Goal: Book appointment/travel/reservation

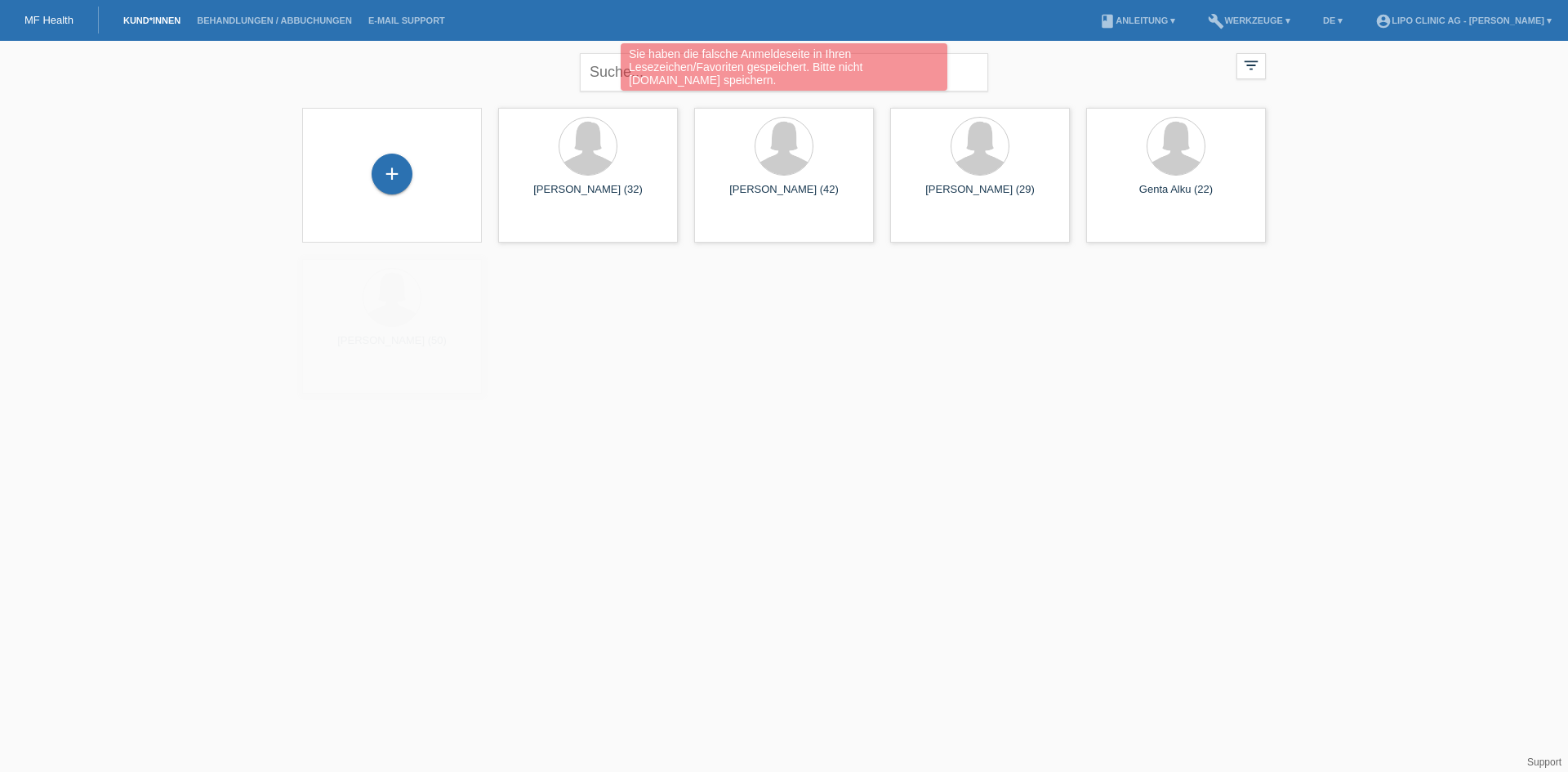
click at [413, 158] on div "+" at bounding box center [391, 175] width 153 height 43
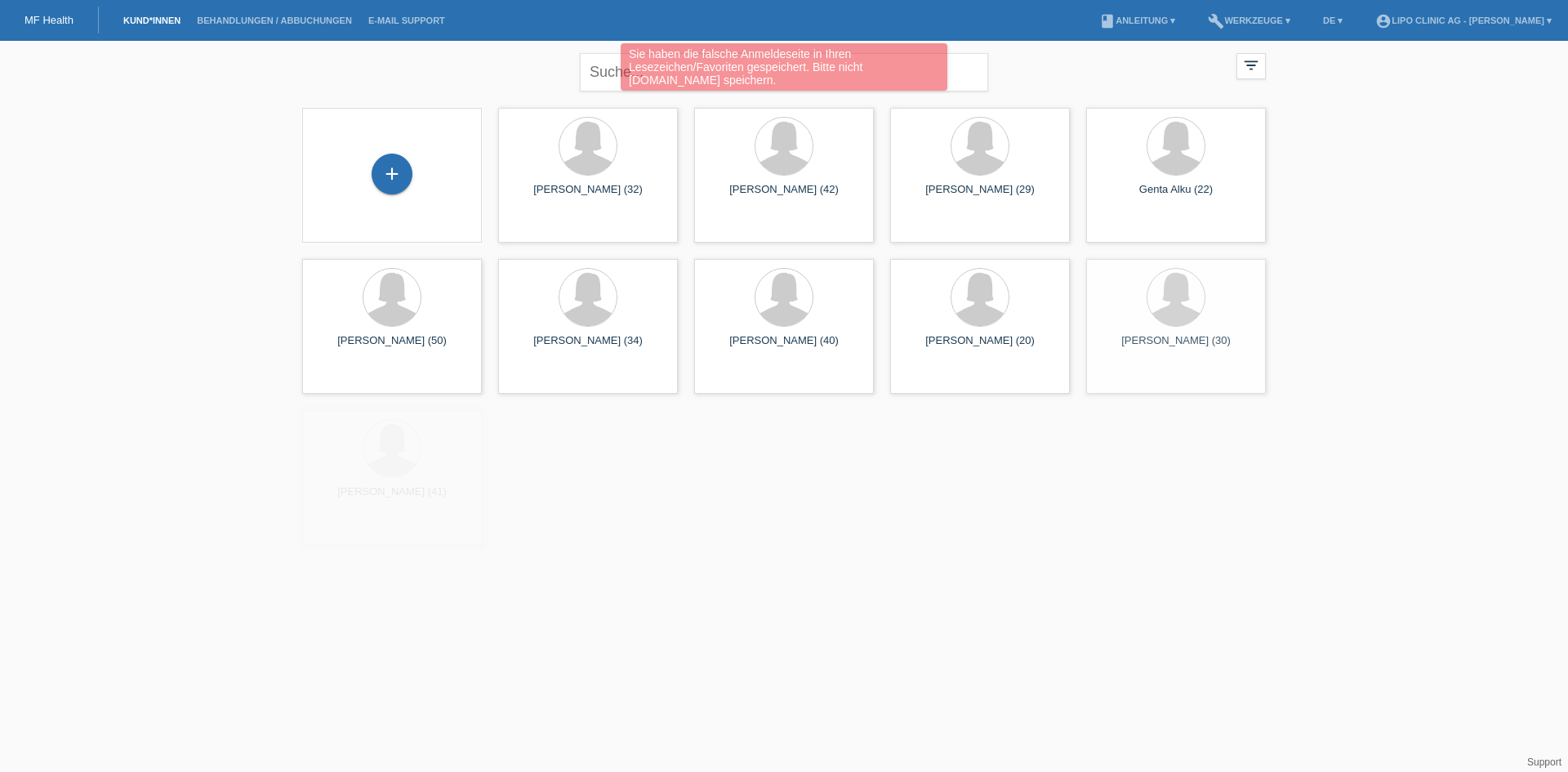
click at [576, 85] on div "Sie haben die falsche Anmeldeseite in Ihren Lesezeichen/Favoriten gespeichert. …" at bounding box center [784, 68] width 941 height 52
click at [601, 78] on div "Sie haben die falsche Anmeldeseite in Ihren Lesezeichen/Favoriten gespeichert. …" at bounding box center [784, 68] width 941 height 52
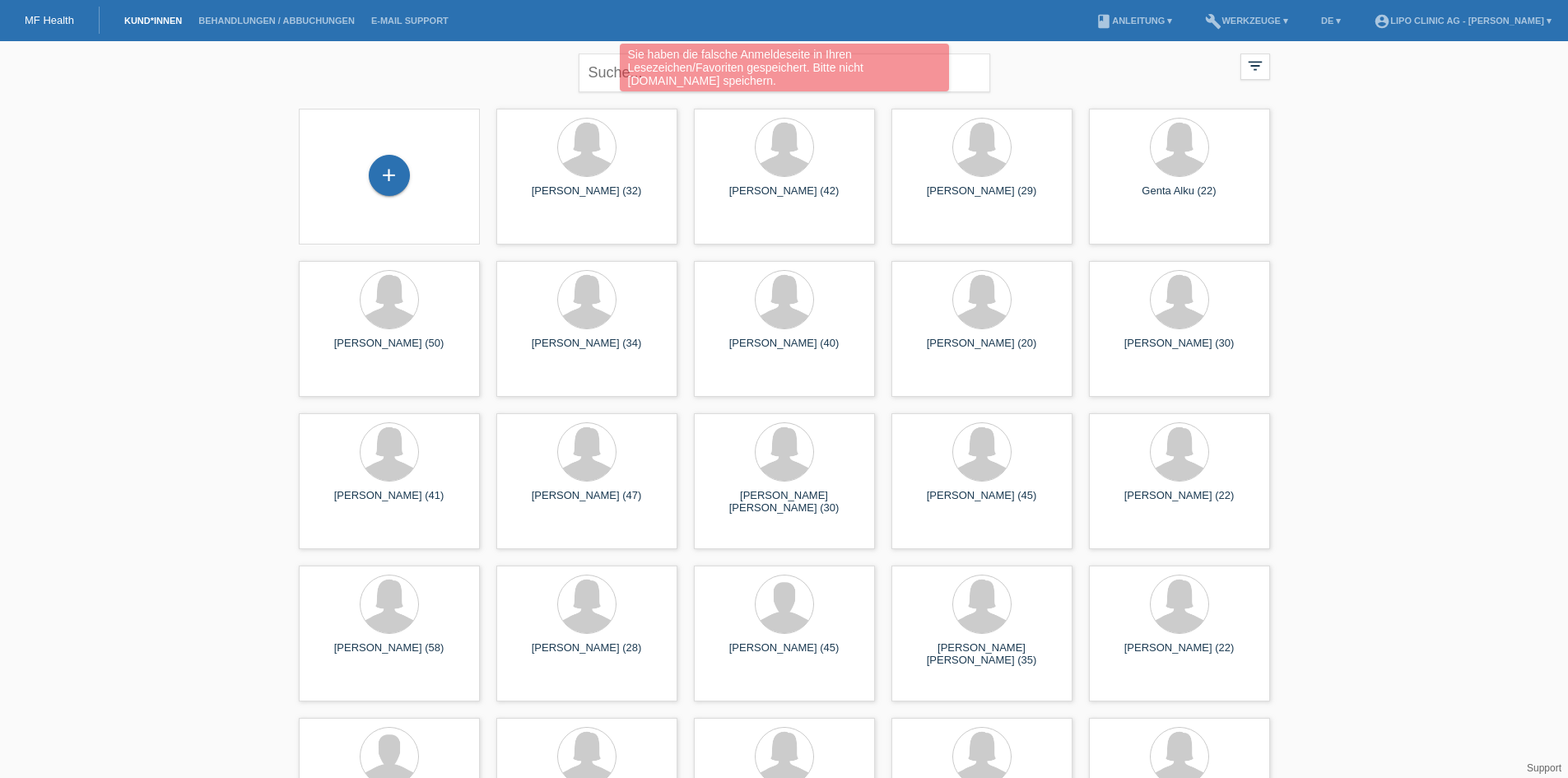
click at [599, 82] on div "Sie haben die falsche Anmeldeseite in Ihren Lesezeichen/Favoriten gespeichert. …" at bounding box center [784, 69] width 941 height 52
click at [599, 64] on div "Sie haben die falsche Anmeldeseite in Ihren Lesezeichen/Favoriten gespeichert. …" at bounding box center [784, 69] width 941 height 52
click at [610, 73] on div "Sie haben die falsche Anmeldeseite in Ihren Lesezeichen/Favoriten gespeichert. …" at bounding box center [784, 69] width 941 height 52
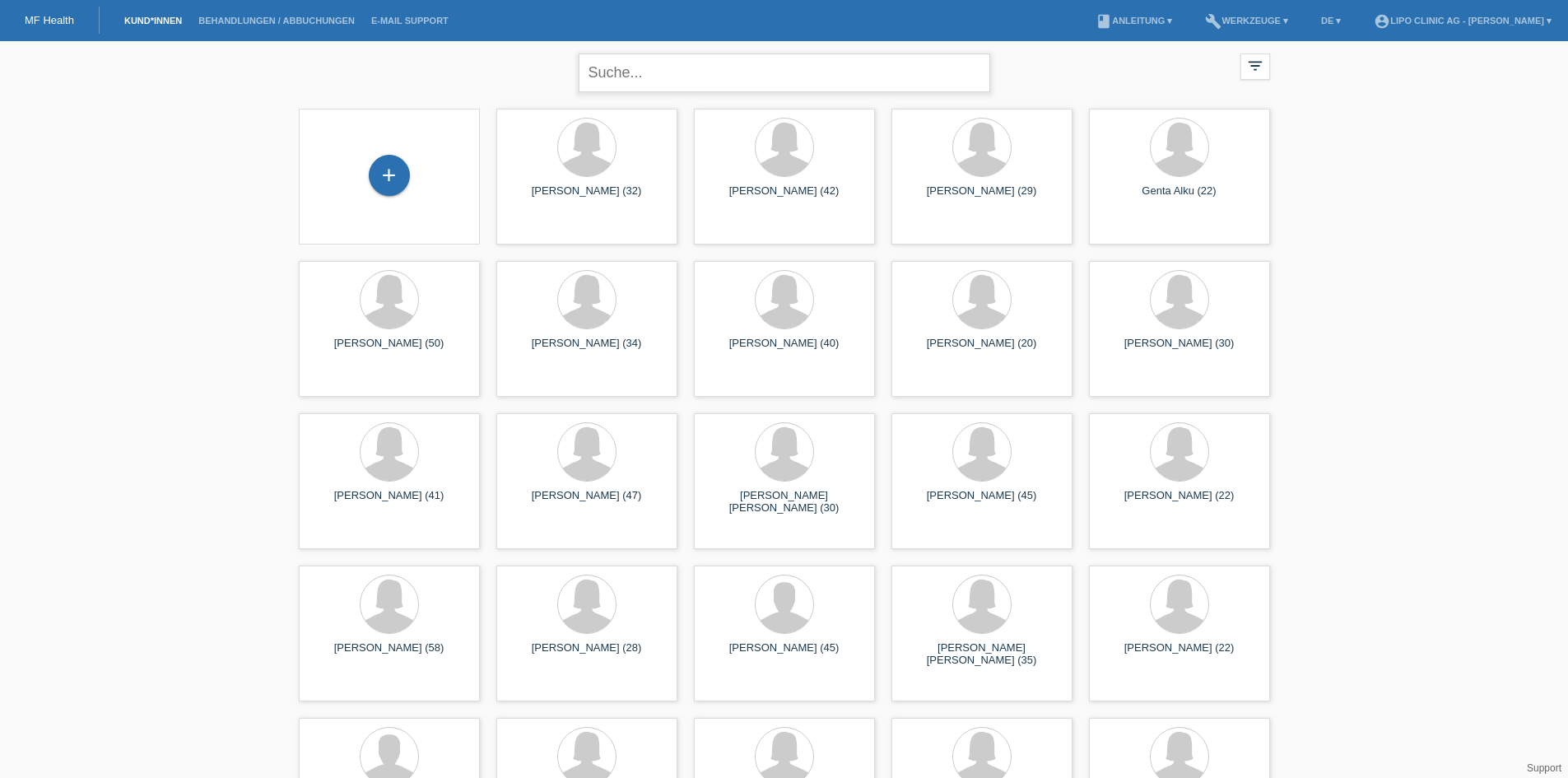
click at [733, 63] on input "text" at bounding box center [784, 72] width 412 height 38
type input "stef kä"
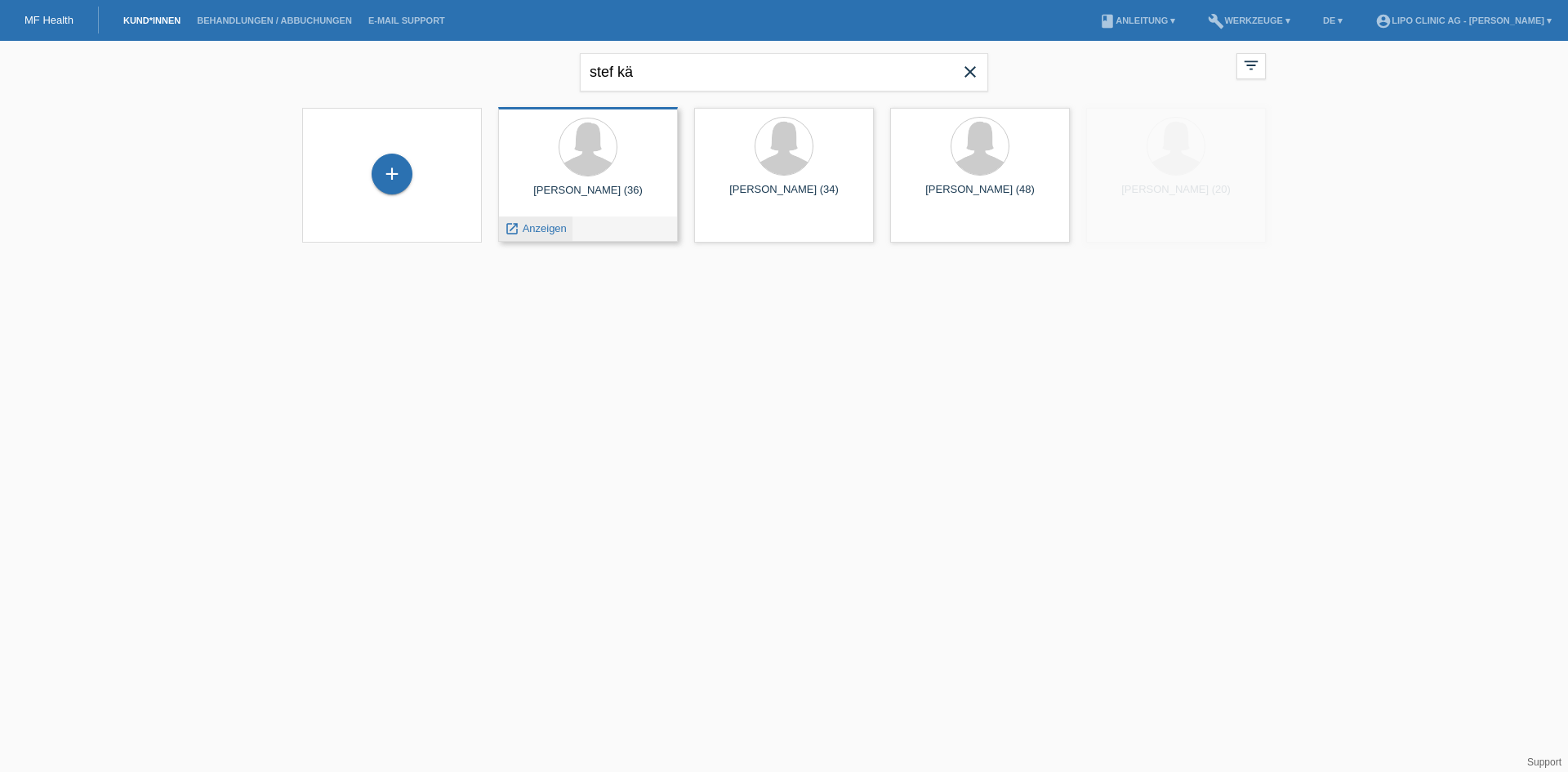
click at [542, 228] on span "Anzeigen" at bounding box center [544, 228] width 44 height 13
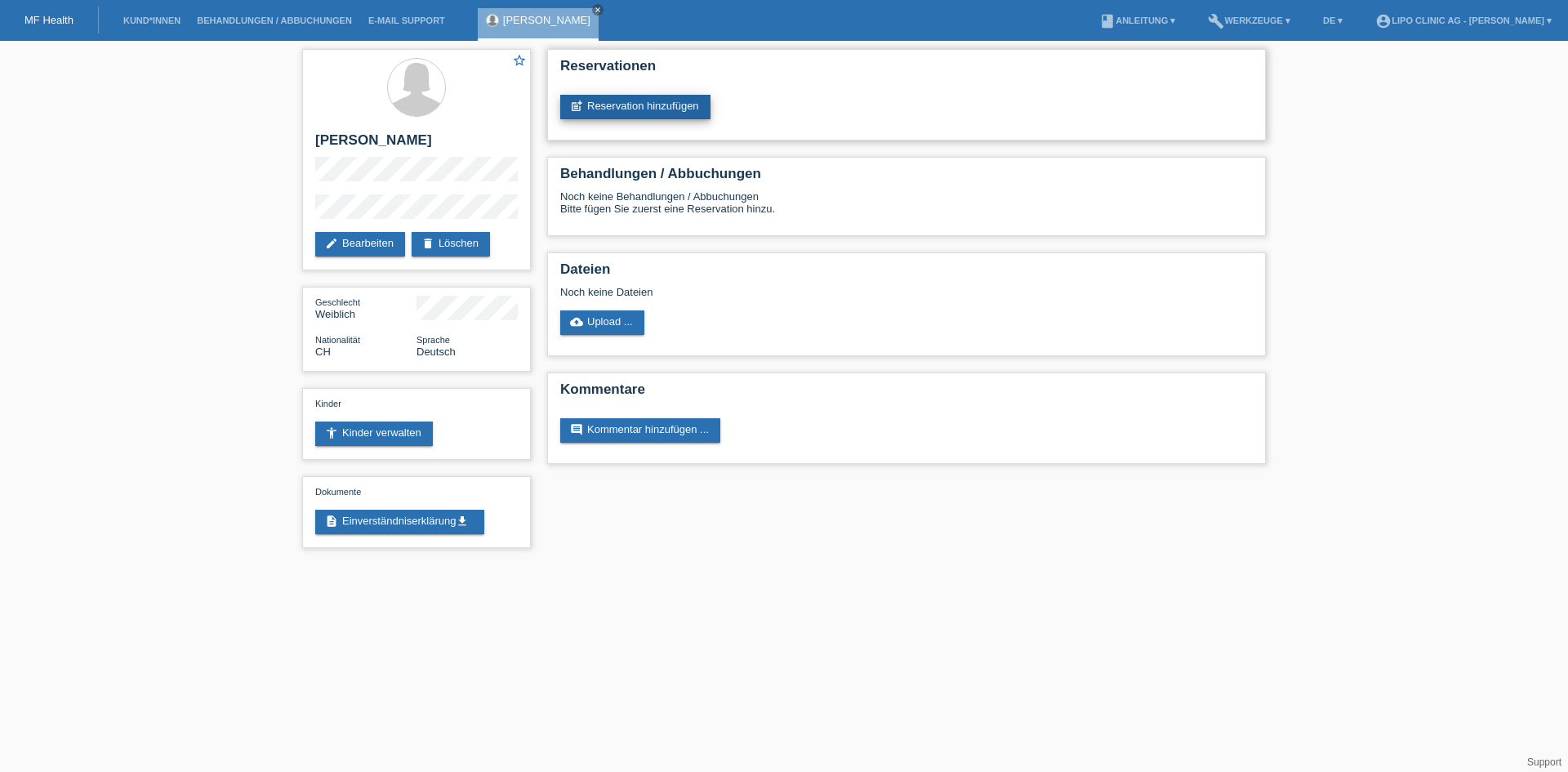
click at [625, 106] on link "post_add Reservation hinzufügen" at bounding box center [635, 106] width 150 height 24
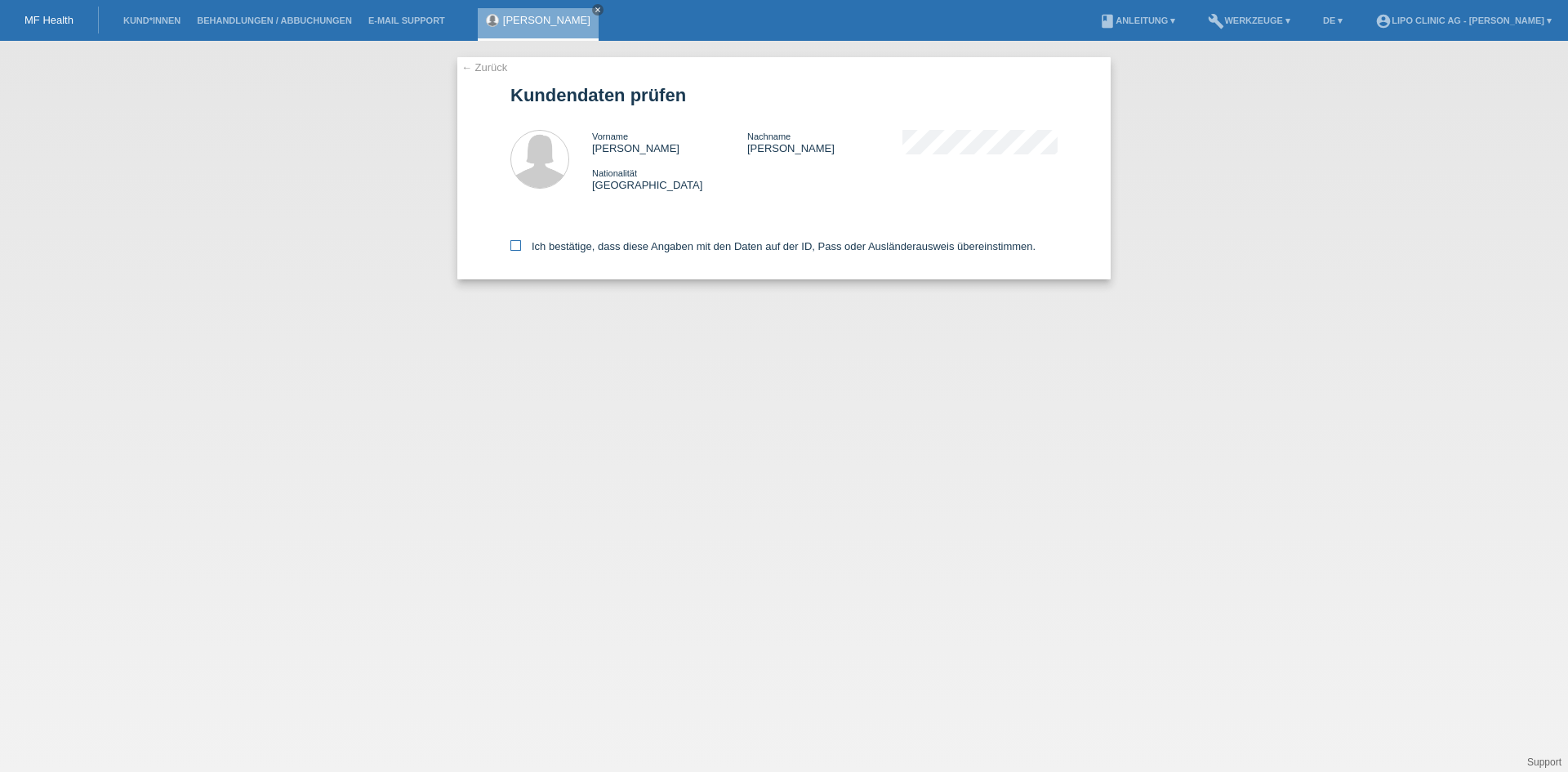
click at [519, 242] on icon at bounding box center [515, 245] width 11 height 11
click at [519, 242] on input "Ich bestätige, dass diese Angaben mit den Daten auf der ID, Pass oder Ausländer…" at bounding box center [515, 245] width 11 height 11
checkbox input "true"
